Goal: Navigation & Orientation: Understand site structure

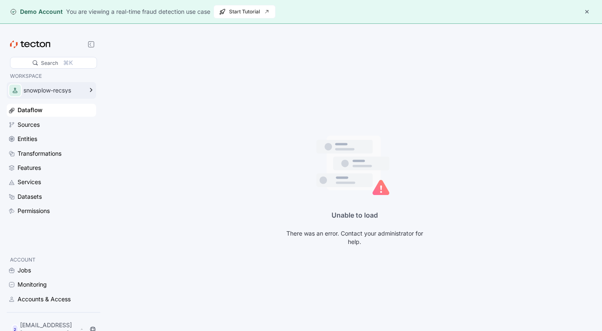
click at [83, 93] on div "snowplow-recsys" at bounding box center [46, 90] width 78 height 17
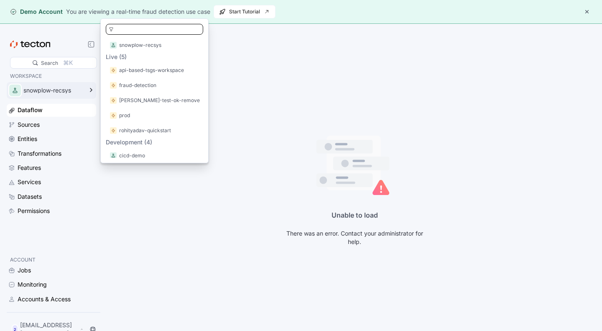
scroll to position [136, 0]
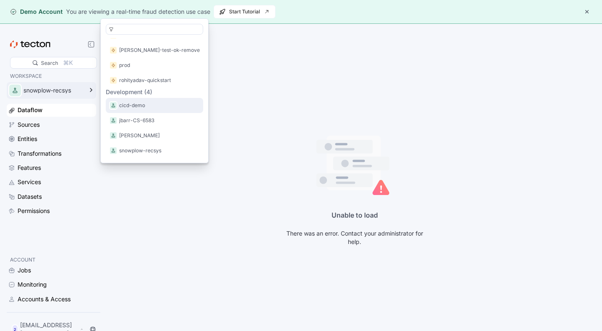
click at [137, 109] on div "cicd-demo" at bounding box center [154, 105] width 97 height 15
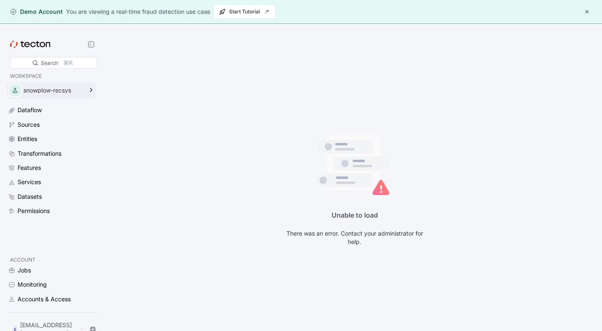
click at [71, 87] on div "snowplow-recsys" at bounding box center [46, 90] width 78 height 17
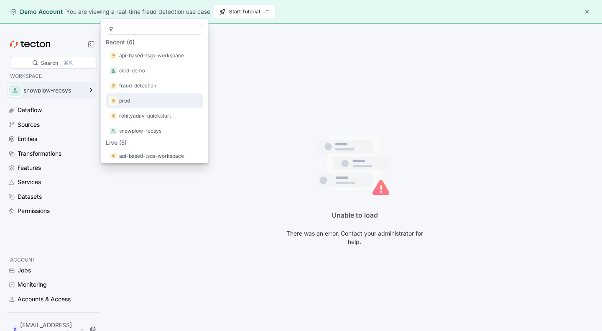
click at [145, 93] on div "prod" at bounding box center [154, 100] width 97 height 15
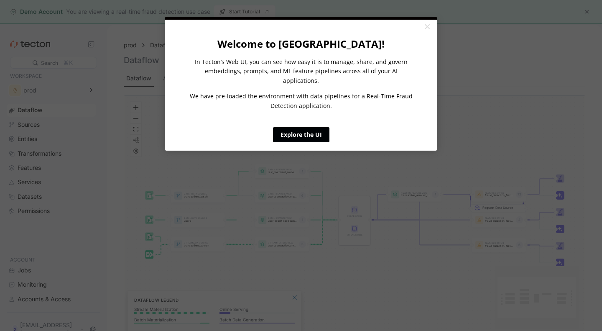
click at [305, 127] on link "Explore the UI" at bounding box center [301, 134] width 56 height 15
